Goal: Navigation & Orientation: Understand site structure

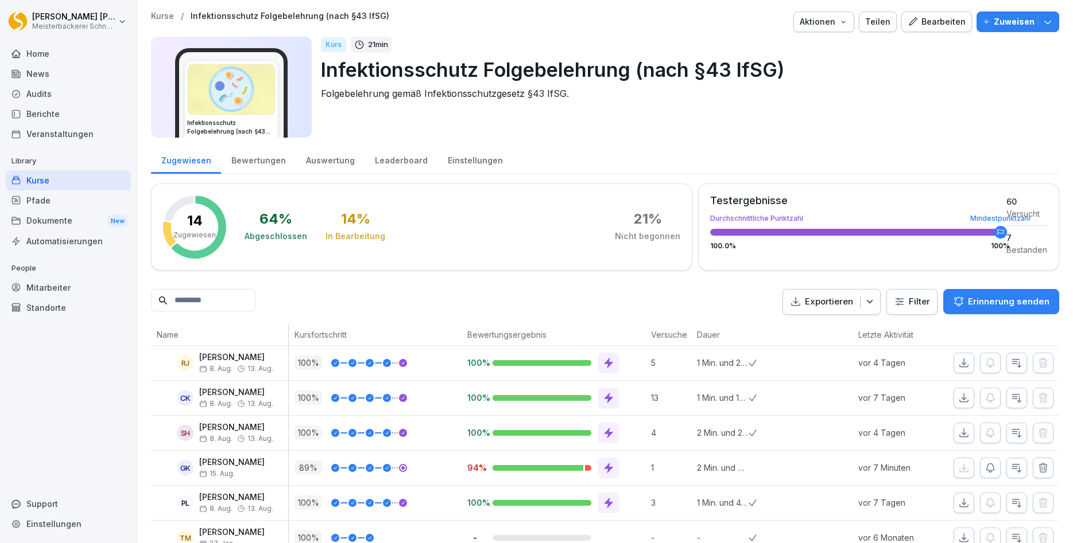
click at [63, 288] on div "Mitarbeiter" at bounding box center [68, 288] width 125 height 20
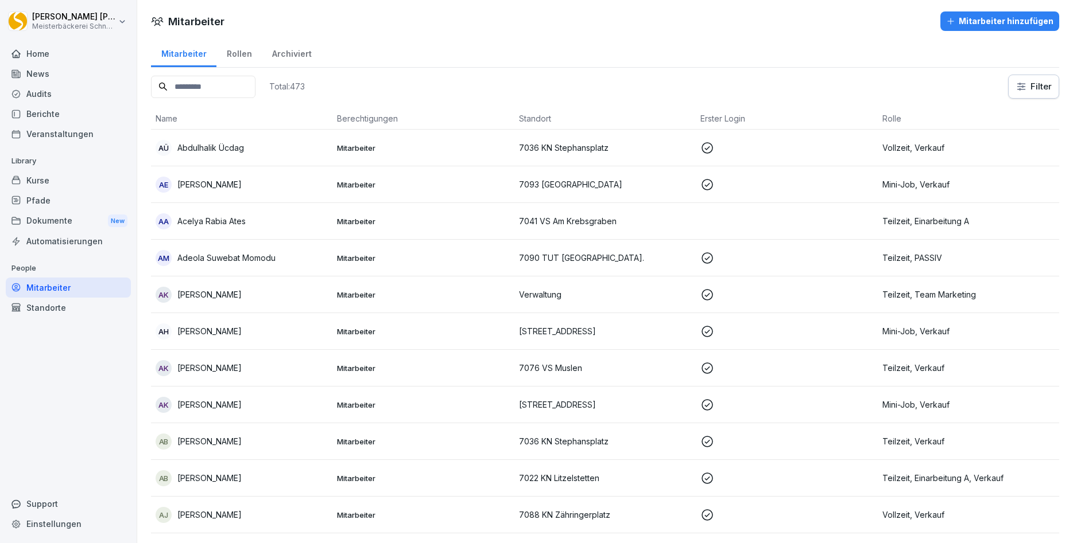
click at [51, 113] on div "Berichte" at bounding box center [68, 114] width 125 height 20
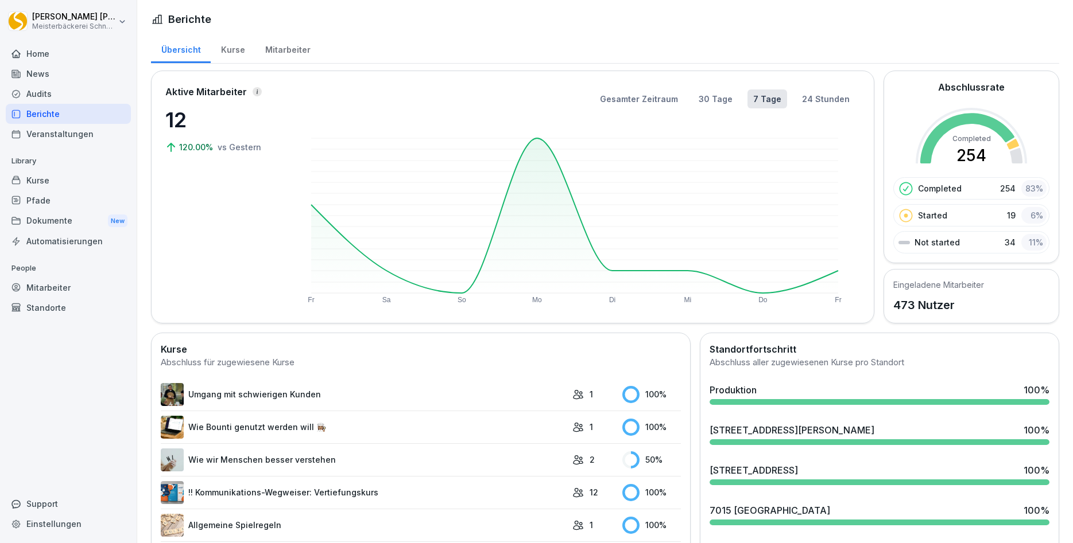
click at [39, 55] on div "Home" at bounding box center [68, 54] width 125 height 20
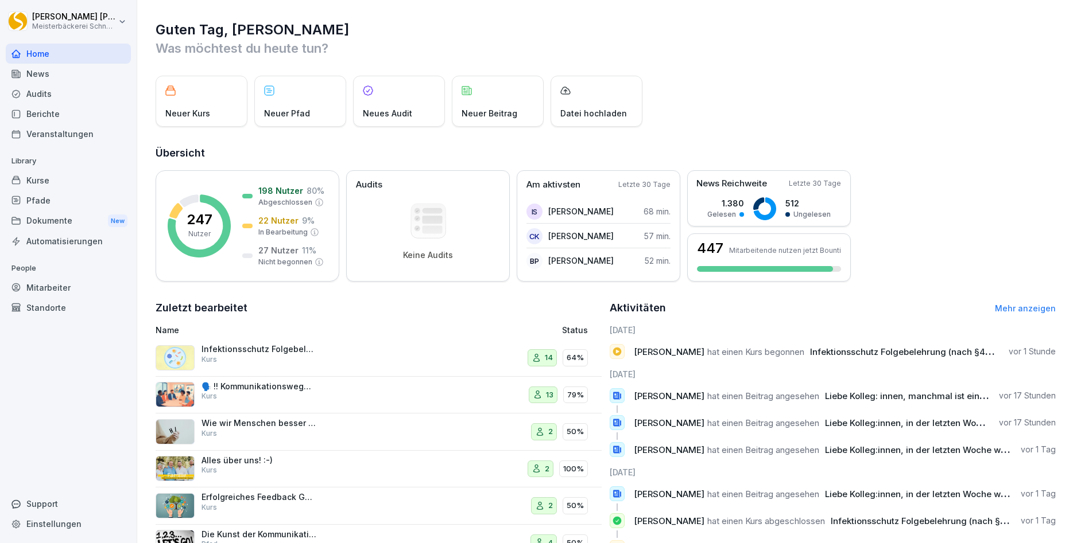
click at [33, 181] on div "Kurse" at bounding box center [68, 180] width 125 height 20
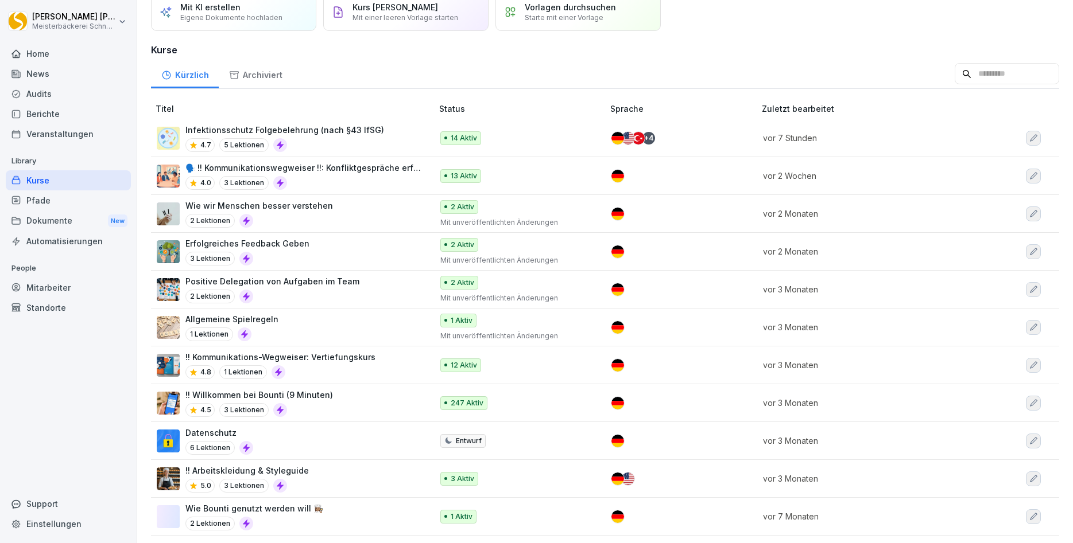
scroll to position [88, 0]
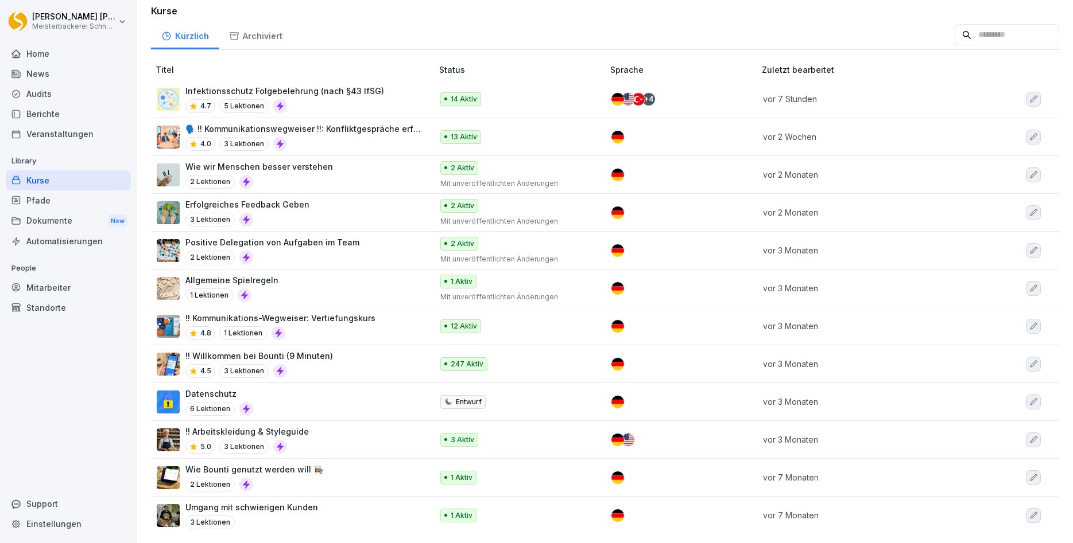
click at [363, 355] on div "!! Willkommen bei Bounti (9 Minuten) 4.5 3 Lektionen" at bounding box center [289, 364] width 264 height 28
